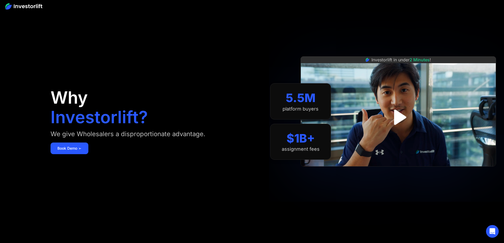
click at [74, 34] on aside "Why Investorlift? We give Wholesalers a disproportionate advantage. Book Demo ➢…" at bounding box center [252, 121] width 504 height 243
